Goal: Transaction & Acquisition: Purchase product/service

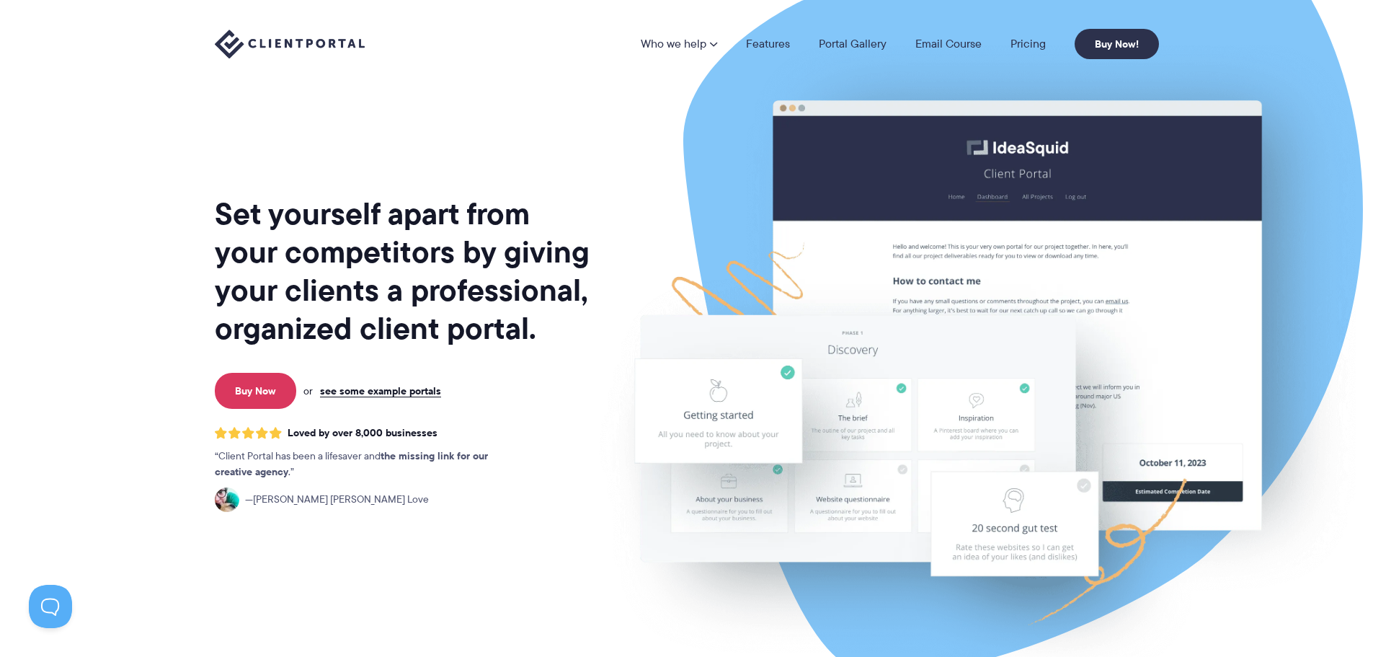
click at [306, 46] on img at bounding box center [290, 45] width 150 height 30
click at [244, 402] on link "Buy Now" at bounding box center [255, 391] width 81 height 36
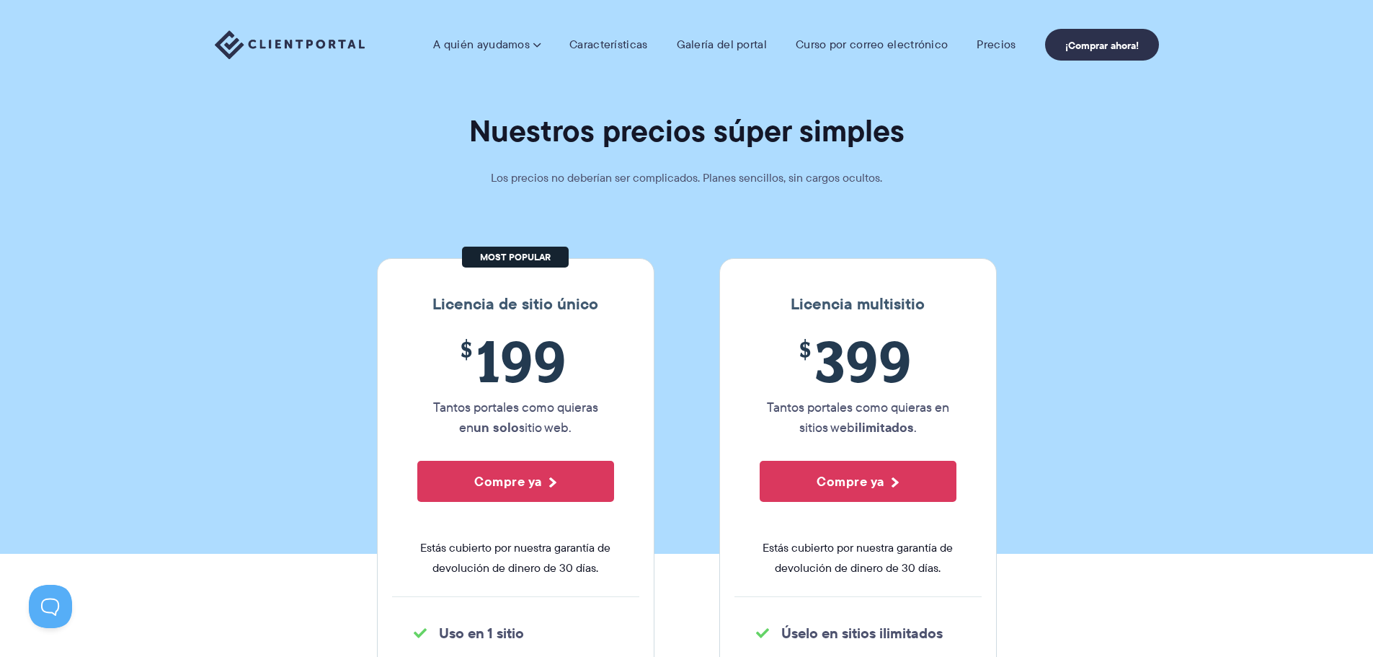
drag, startPoint x: 384, startPoint y: 53, endPoint x: 325, endPoint y: 48, distance: 58.6
click at [322, 45] on div "A quién ayudamos A quién ayudamos Ver precios Agencias Vea cómo el Portal del C…" at bounding box center [687, 45] width 944 height 32
